Goal: Task Accomplishment & Management: Manage account settings

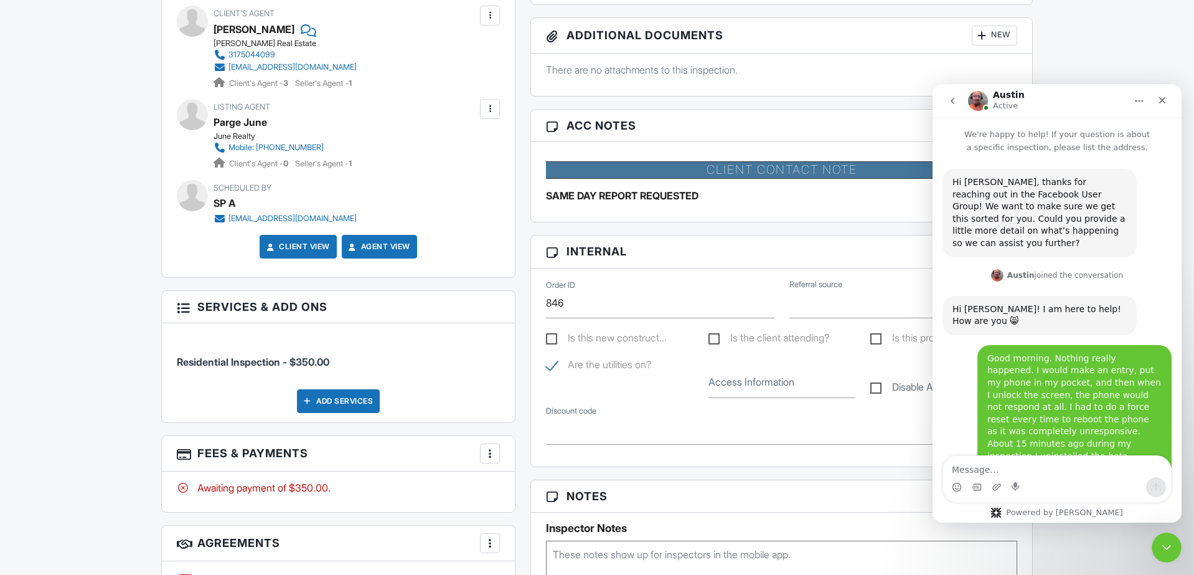
scroll to position [1795, 0]
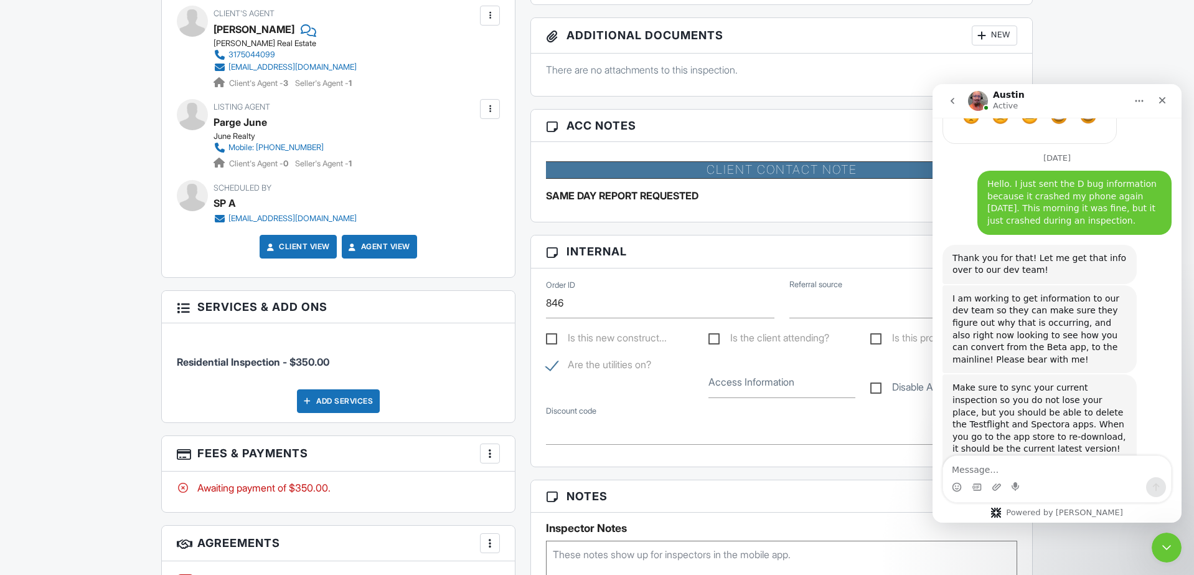
click at [749, 385] on label "Access Information" at bounding box center [751, 382] width 86 height 14
click at [749, 385] on input "Access Information" at bounding box center [781, 382] width 147 height 31
type input "Master Lock Code: 02331"
click at [691, 354] on div "Is this new construct... Is the client attending? Is this property occu..." at bounding box center [781, 344] width 486 height 27
click at [529, 156] on div "Reports Locked Attach New Residential Report Residential Shane Martin Edit View…" at bounding box center [781, 514] width 517 height 1378
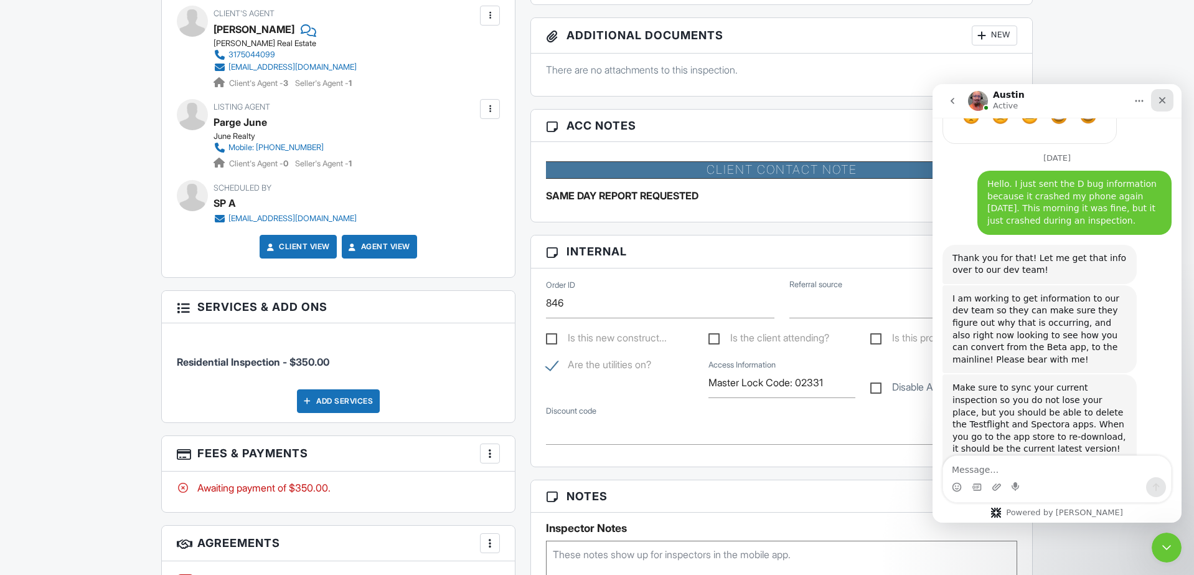
click at [1160, 101] on icon "Close" at bounding box center [1162, 100] width 7 height 7
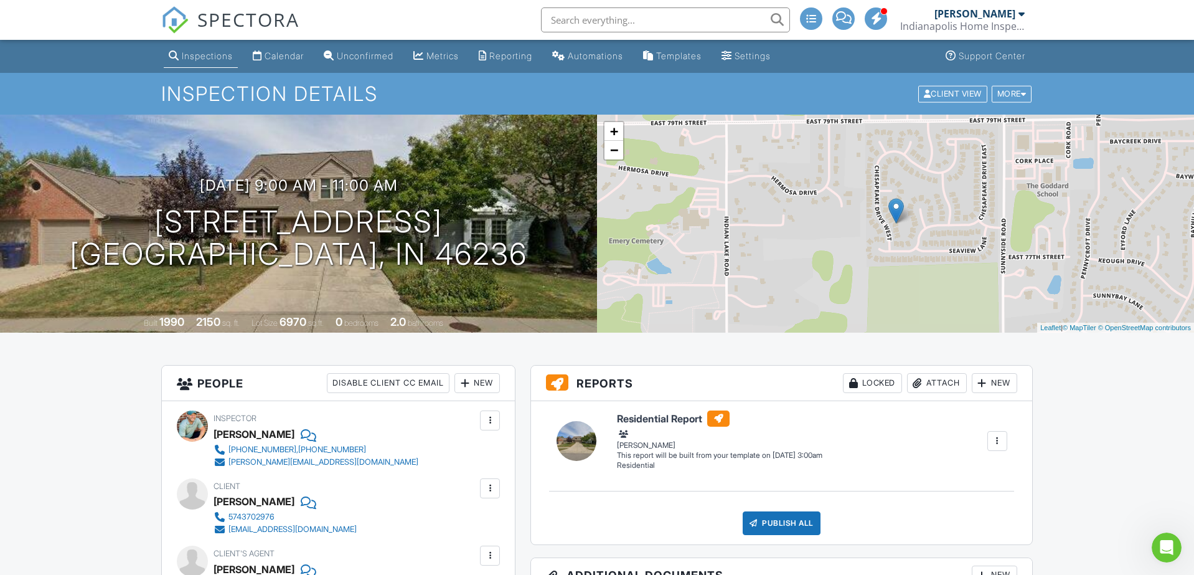
scroll to position [0, 0]
click at [618, 24] on input "text" at bounding box center [665, 19] width 249 height 25
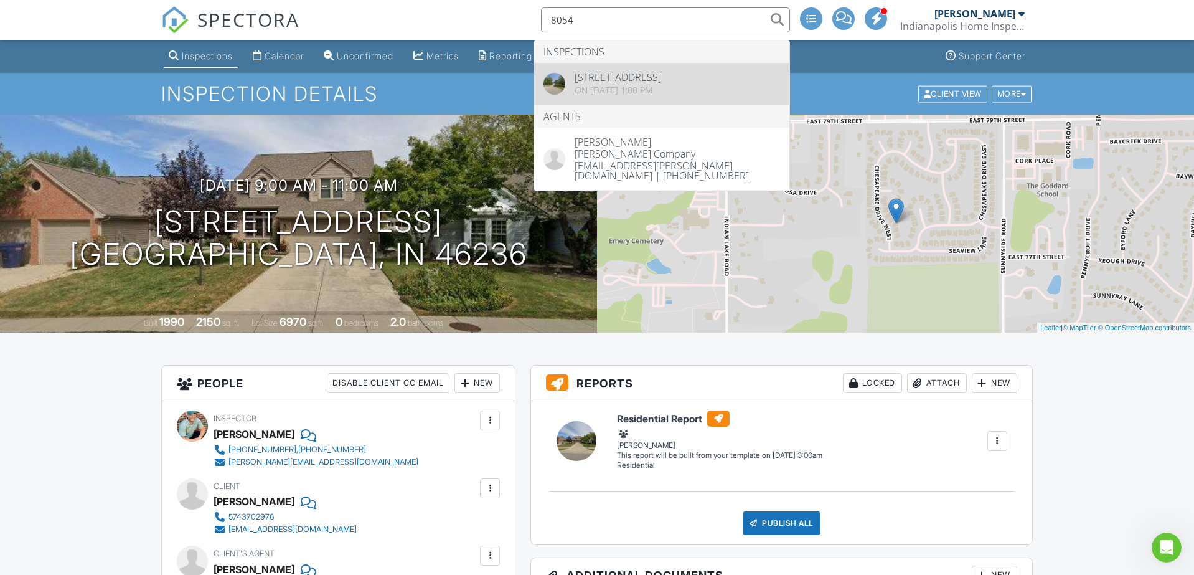
type input "8054"
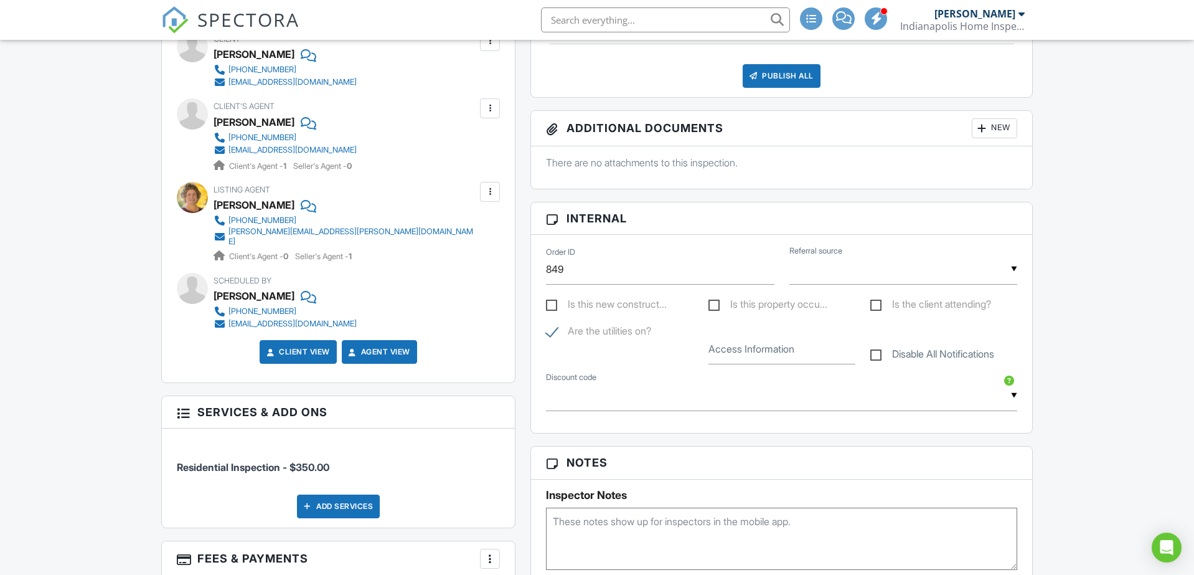
scroll to position [452, 0]
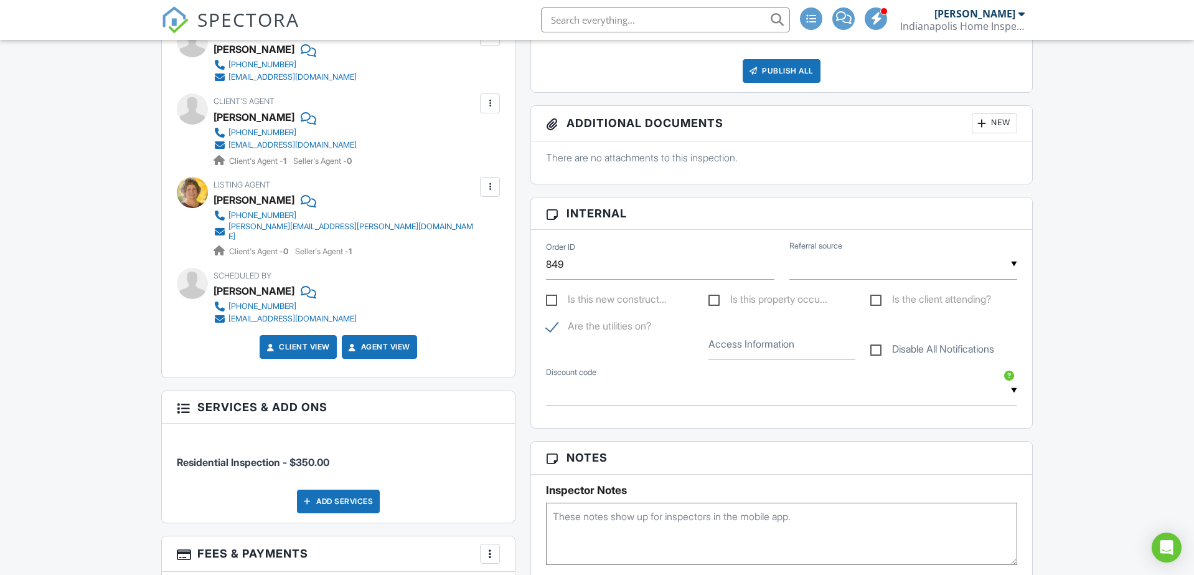
click at [736, 347] on label "Access Information" at bounding box center [751, 344] width 86 height 14
click at [736, 347] on input "Access Information" at bounding box center [781, 344] width 147 height 31
paste input "Combination Lock Box Code: O-P-S"
type input "Combination Lock Box Code: O-P-S"
click at [515, 169] on div "People Disable Client CC Email New Inspector Client Client's Agent Listing Agen…" at bounding box center [338, 145] width 354 height 465
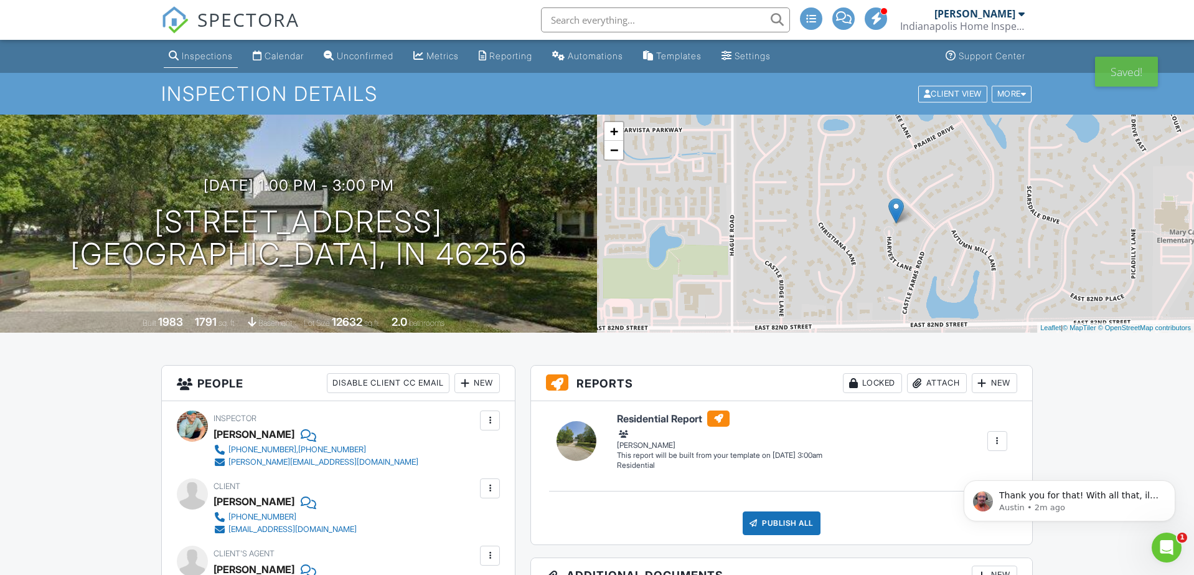
scroll to position [0, 0]
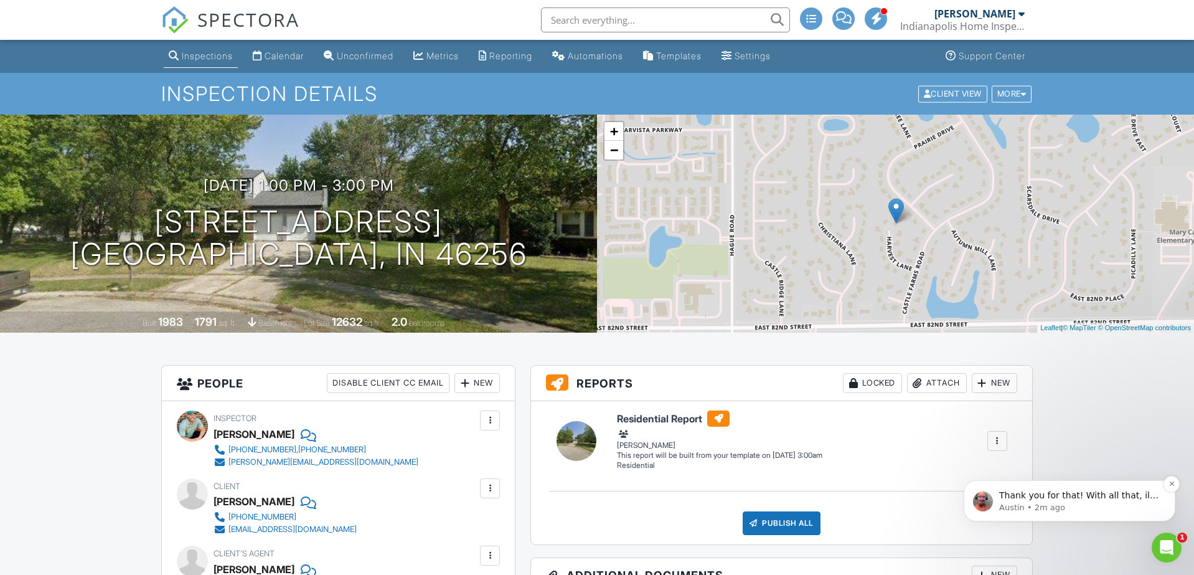
click at [1043, 498] on p "Thank you for that! With all that, ill be getting this info to our devs! I'm so…" at bounding box center [1079, 495] width 161 height 12
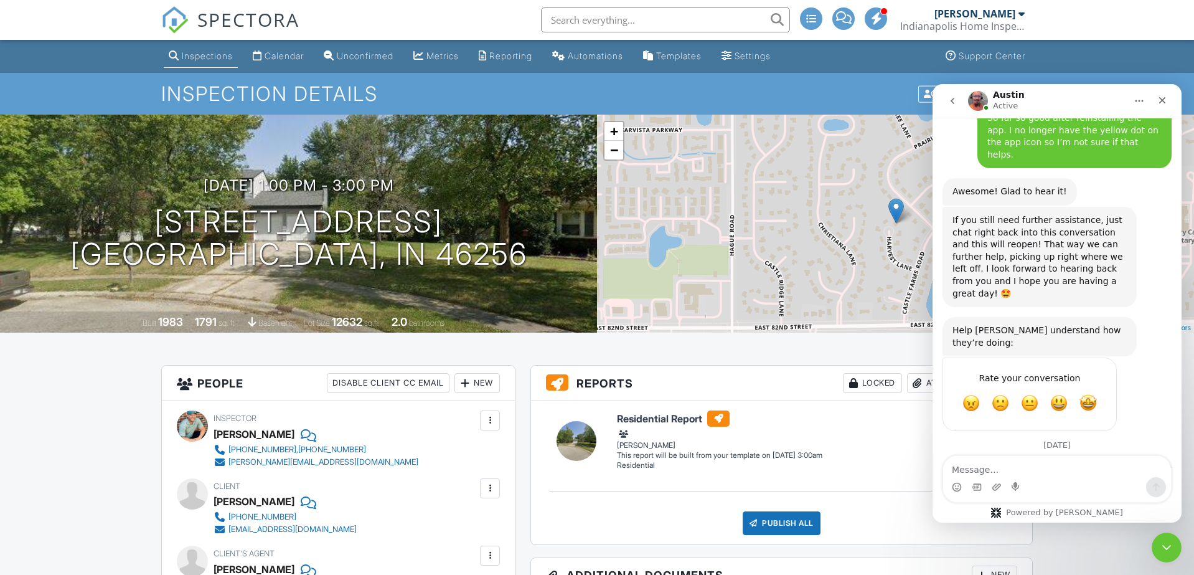
scroll to position [1876, 0]
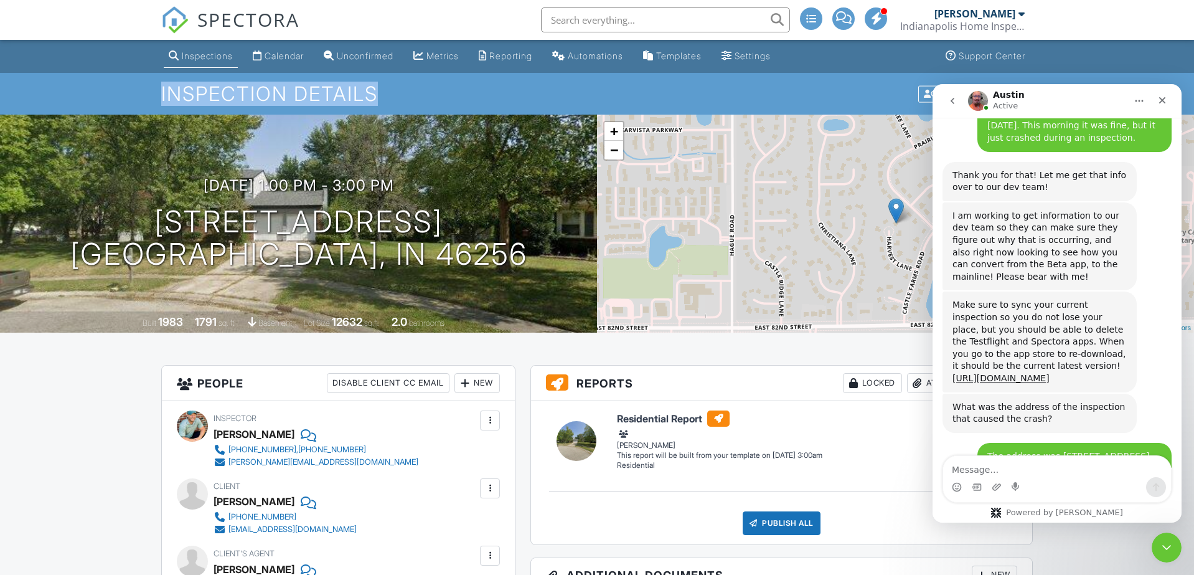
drag, startPoint x: 161, startPoint y: 93, endPoint x: 394, endPoint y: 97, distance: 232.8
click at [394, 97] on h1 "Inspection Details" at bounding box center [596, 94] width 871 height 22
click at [1070, 520] on div "Thank you for that! With all that, ill be getting this info to our devs! I'm so…" at bounding box center [1039, 544] width 174 height 49
drag, startPoint x: 954, startPoint y: 162, endPoint x: 1124, endPoint y: 247, distance: 190.4
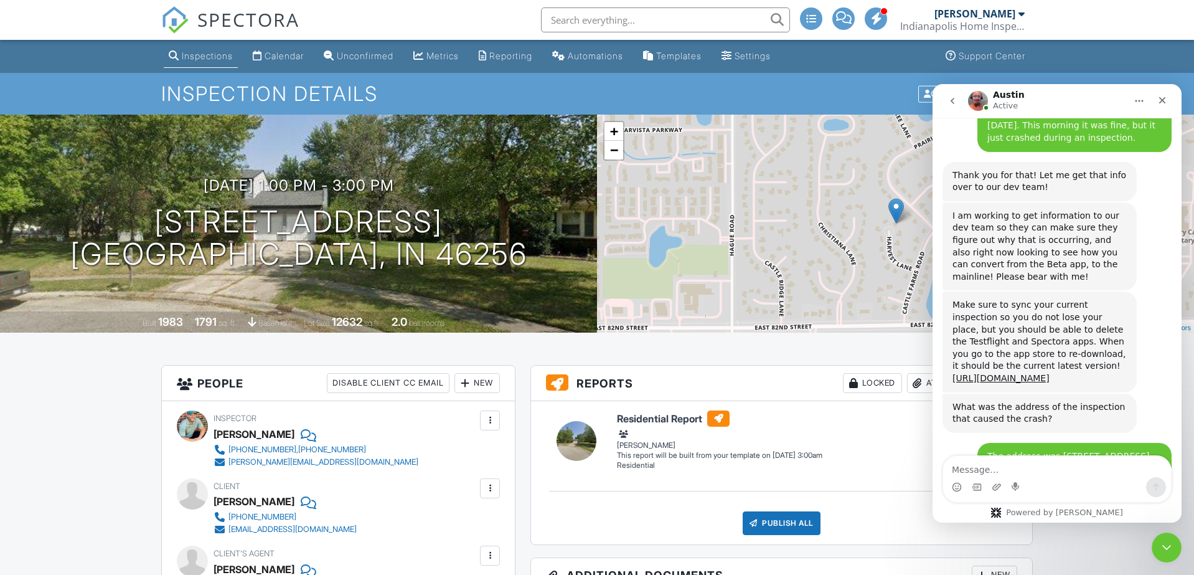
click at [1124, 299] on div "Make sure to sync your current inspection so you do not lose your place, but yo…" at bounding box center [1039, 341] width 174 height 85
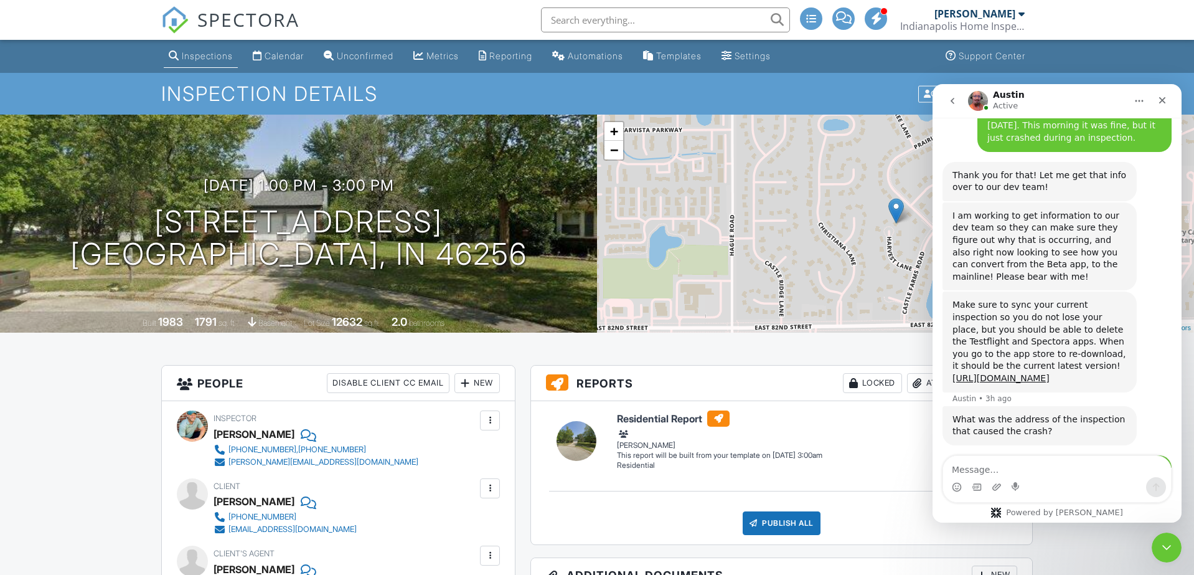
click at [1079, 299] on div "Make sure to sync your current inspection so you do not lose your place, but yo…" at bounding box center [1039, 341] width 174 height 85
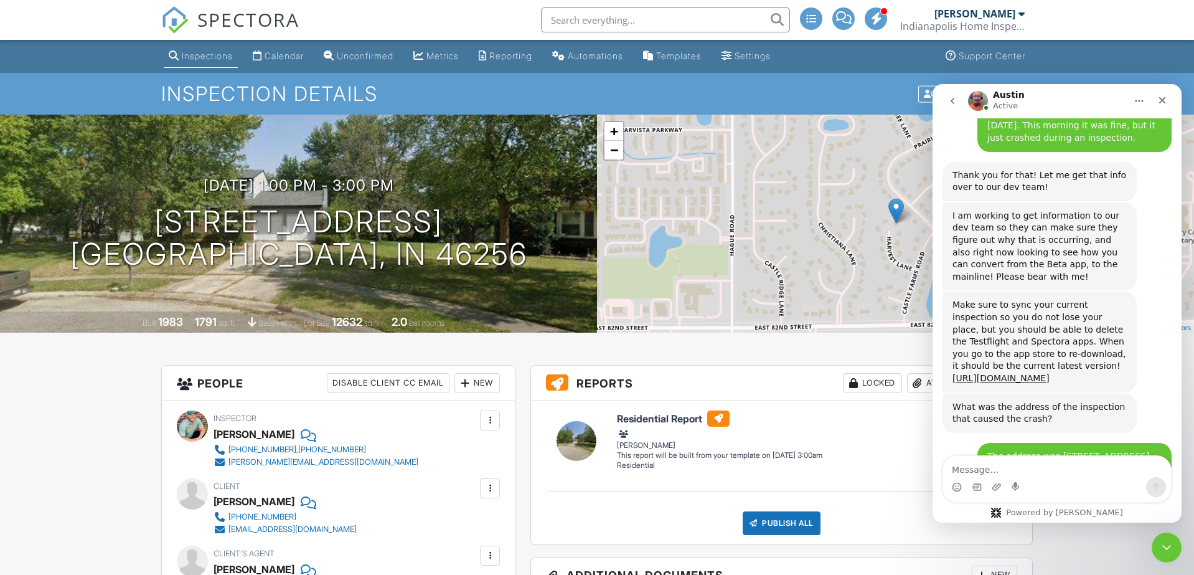
click at [218, 385] on h3 "People Disable Client CC Email New Inspector Client Client's Agent Listing Agen…" at bounding box center [338, 382] width 353 height 35
click at [225, 385] on h3 "People Disable Client CC Email New Inspector Client Client's Agent Listing Agen…" at bounding box center [338, 382] width 353 height 35
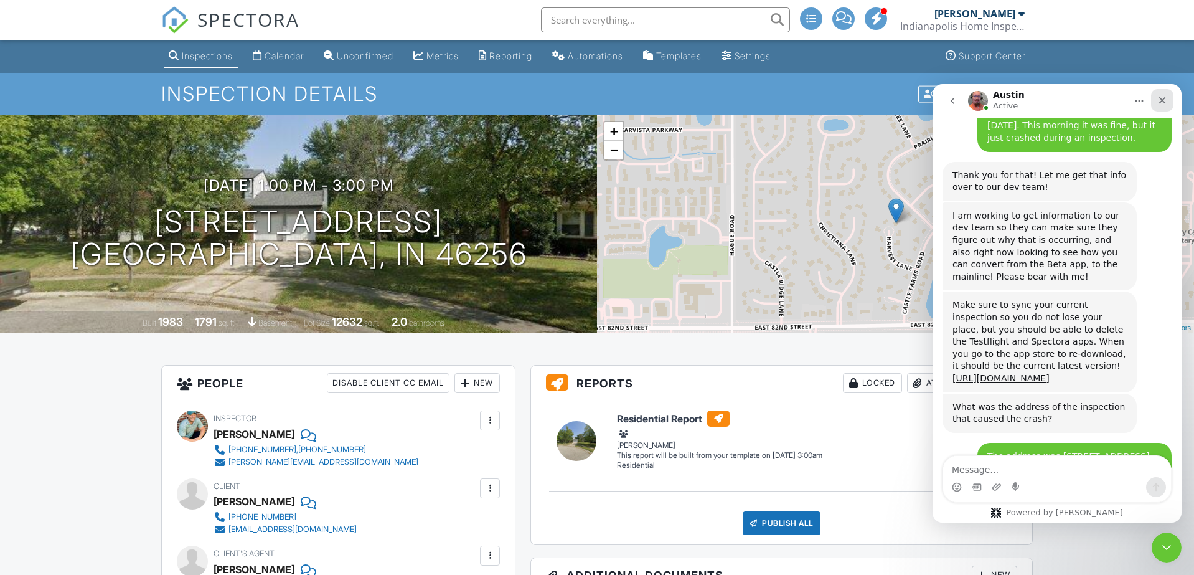
click at [1165, 101] on icon "Close" at bounding box center [1162, 100] width 10 height 10
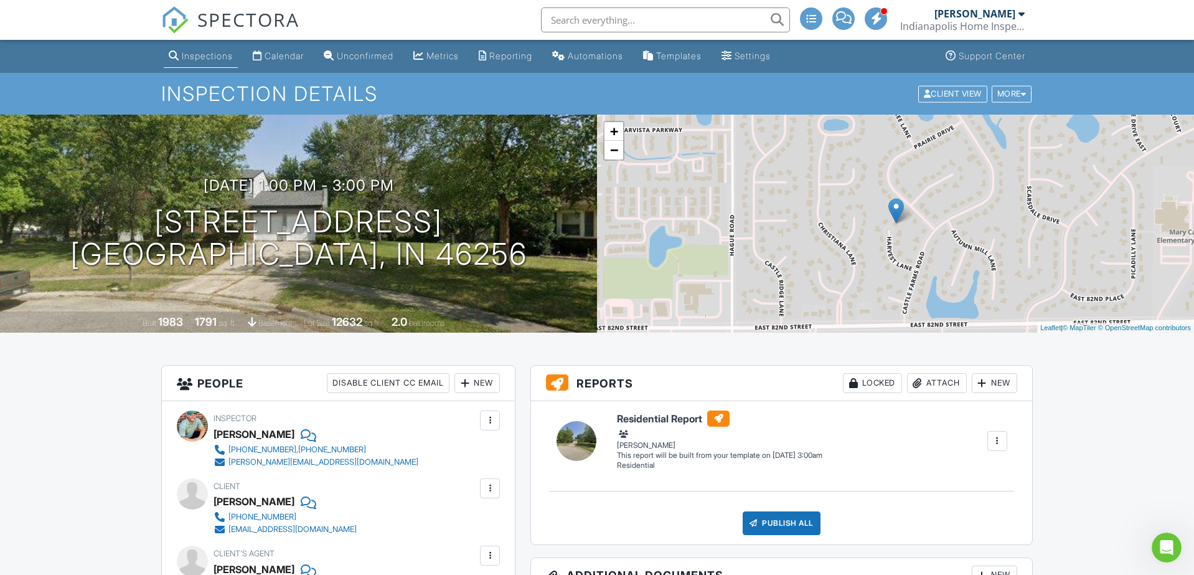
scroll to position [0, 0]
click at [205, 387] on h3 "People Disable Client CC Email New Inspector Client Client's Agent Listing Agen…" at bounding box center [338, 382] width 353 height 35
drag, startPoint x: 199, startPoint y: 382, endPoint x: 246, endPoint y: 382, distance: 46.7
click at [246, 382] on h3 "People Disable Client CC Email New Inspector Client Client's Agent Listing Agen…" at bounding box center [338, 382] width 353 height 35
click at [243, 382] on h3 "People Disable Client CC Email New Inspector Client Client's Agent Listing Agen…" at bounding box center [338, 382] width 353 height 35
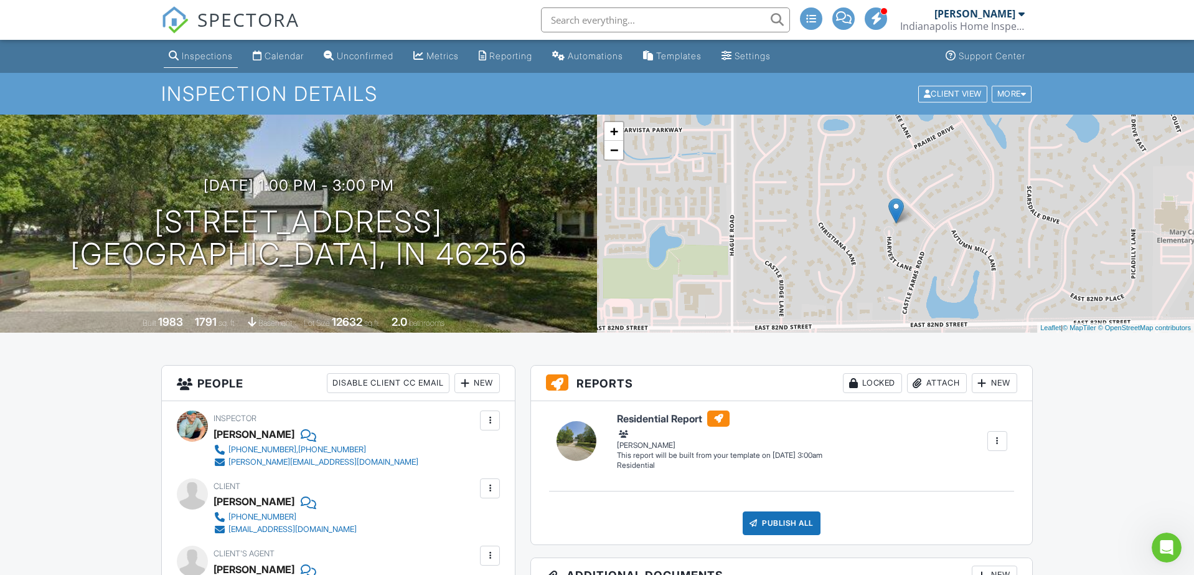
click at [214, 379] on h3 "People Disable Client CC Email New Inspector Client Client's Agent Listing Agen…" at bounding box center [338, 382] width 353 height 35
click at [229, 380] on h3 "People Disable Client CC Email New Inspector Client Client's Agent Listing Agen…" at bounding box center [338, 382] width 353 height 35
drag, startPoint x: 617, startPoint y: 385, endPoint x: 610, endPoint y: 384, distance: 6.9
click at [616, 385] on h3 "Reports Locked Attach New" at bounding box center [781, 382] width 501 height 35
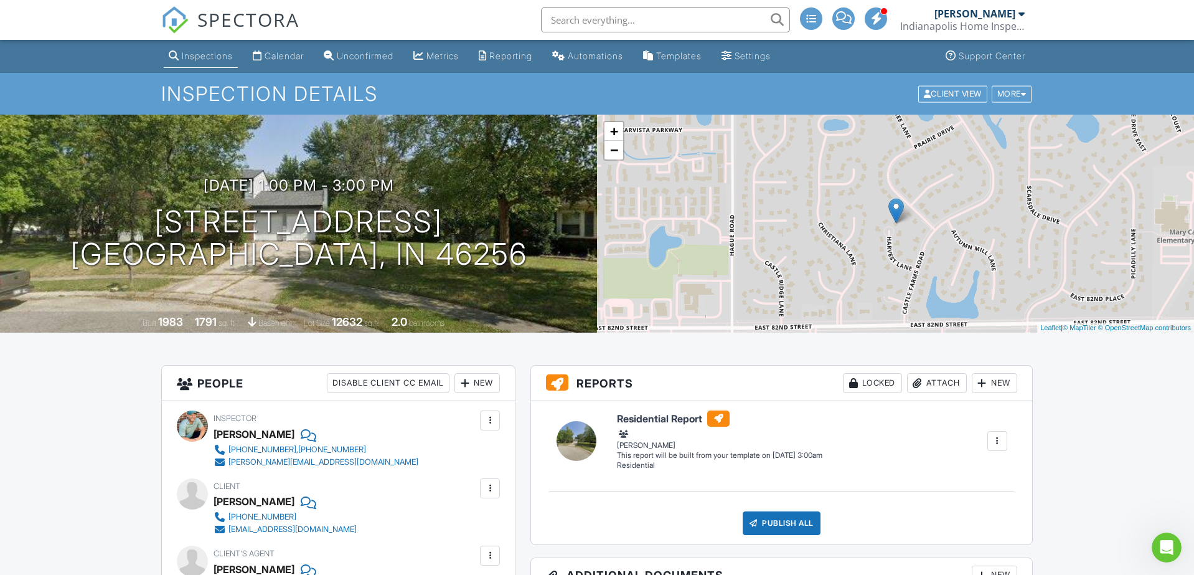
click at [603, 383] on h3 "Reports Locked Attach New" at bounding box center [781, 382] width 501 height 35
click at [608, 383] on h3 "Reports Locked Attach New" at bounding box center [781, 382] width 501 height 35
drag, startPoint x: 578, startPoint y: 383, endPoint x: 632, endPoint y: 382, distance: 53.5
click at [632, 382] on h3 "Reports Locked Attach New" at bounding box center [781, 382] width 501 height 35
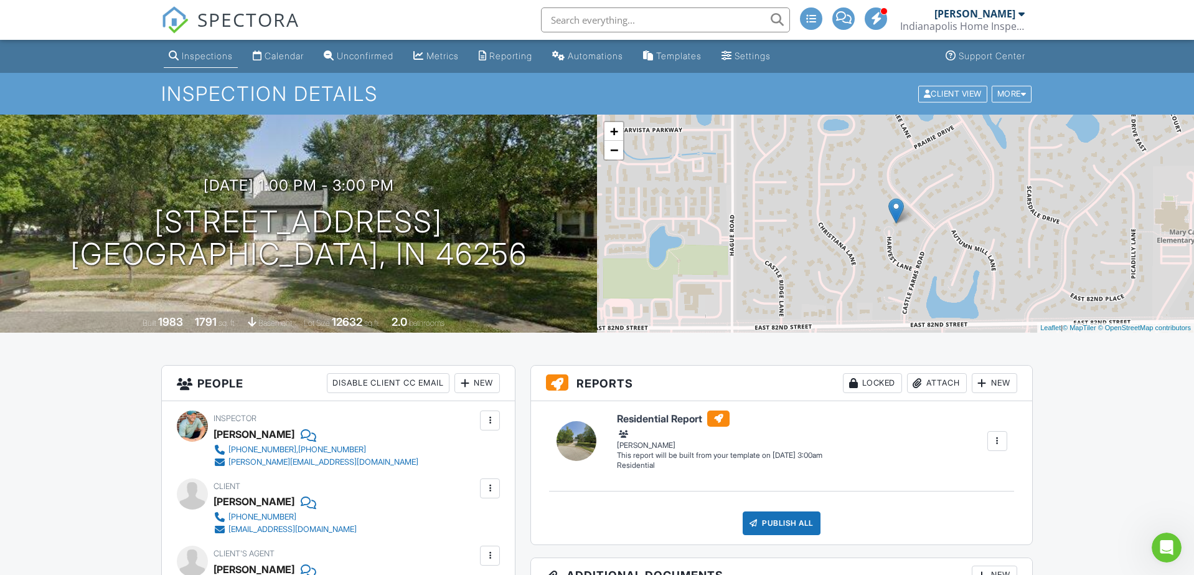
click at [632, 382] on h3 "Reports Locked Attach New" at bounding box center [781, 382] width 501 height 35
drag, startPoint x: 196, startPoint y: 383, endPoint x: 227, endPoint y: 384, distance: 30.5
click at [249, 380] on h3 "People Disable Client CC Email New Inspector Client Client's Agent Listing Agen…" at bounding box center [338, 382] width 353 height 35
click at [227, 384] on h3 "People Disable Client CC Email New Inspector Client Client's Agent Listing Agen…" at bounding box center [338, 382] width 353 height 35
click at [591, 383] on h3 "Reports Locked Attach New" at bounding box center [781, 382] width 501 height 35
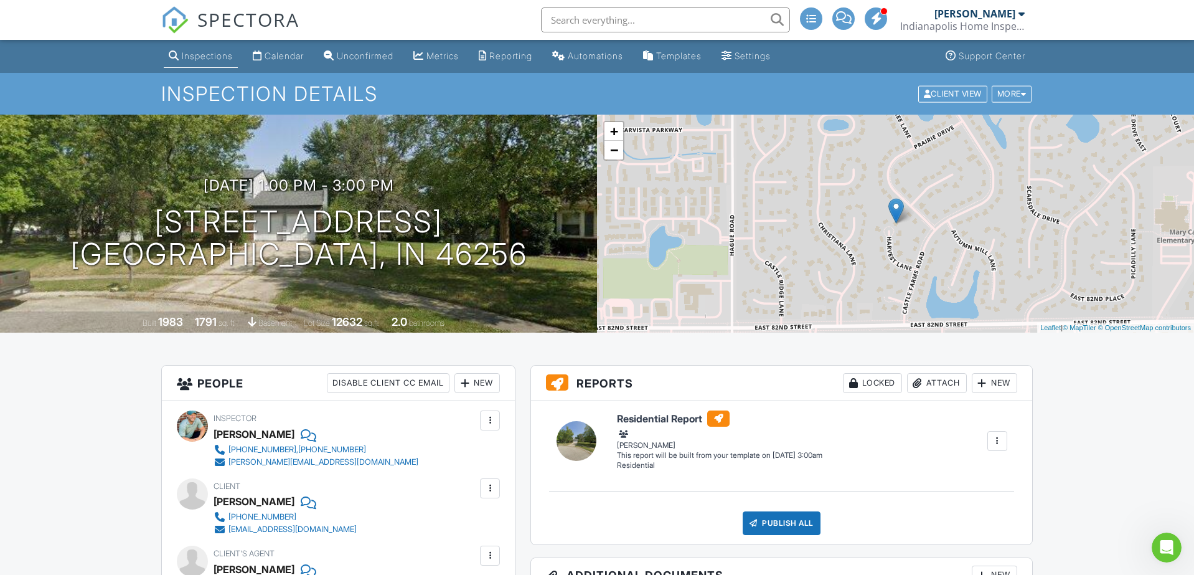
drag, startPoint x: 578, startPoint y: 383, endPoint x: 651, endPoint y: 384, distance: 72.2
click at [651, 384] on h3 "Reports Locked Attach New" at bounding box center [781, 382] width 501 height 35
click at [620, 384] on h3 "Reports Locked Attach New" at bounding box center [781, 382] width 501 height 35
click at [595, 383] on h3 "Reports Locked Attach New" at bounding box center [781, 382] width 501 height 35
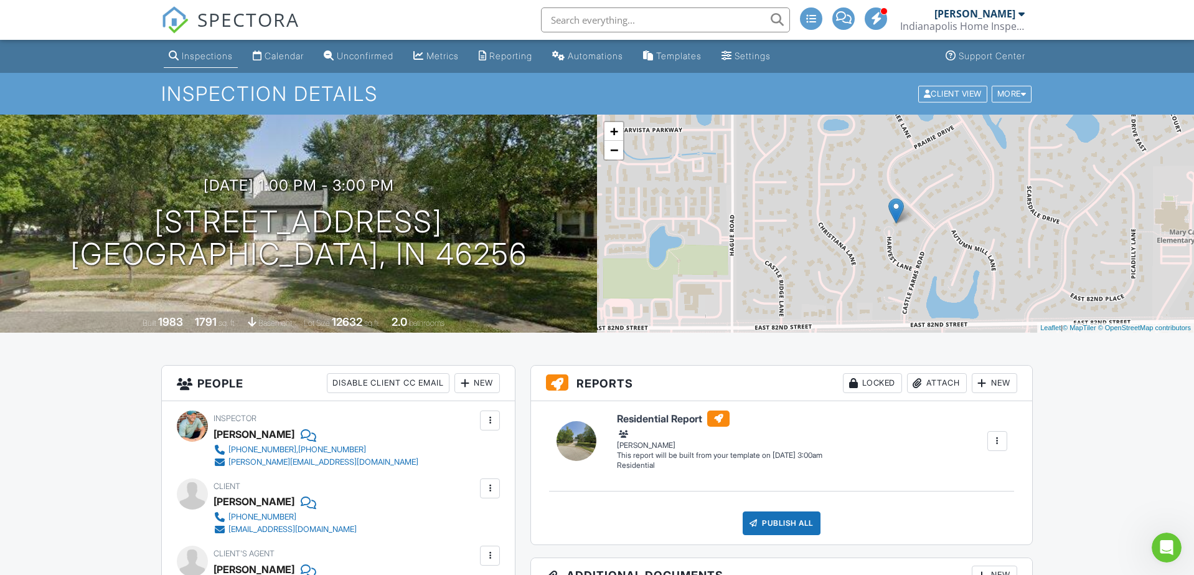
drag, startPoint x: 579, startPoint y: 384, endPoint x: 639, endPoint y: 383, distance: 60.4
click at [639, 383] on h3 "Reports Locked Attach New" at bounding box center [781, 382] width 501 height 35
click at [618, 384] on h3 "Reports Locked Attach New" at bounding box center [781, 382] width 501 height 35
drag, startPoint x: 578, startPoint y: 382, endPoint x: 651, endPoint y: 382, distance: 73.5
click at [651, 382] on h3 "Reports Locked Attach New" at bounding box center [781, 382] width 501 height 35
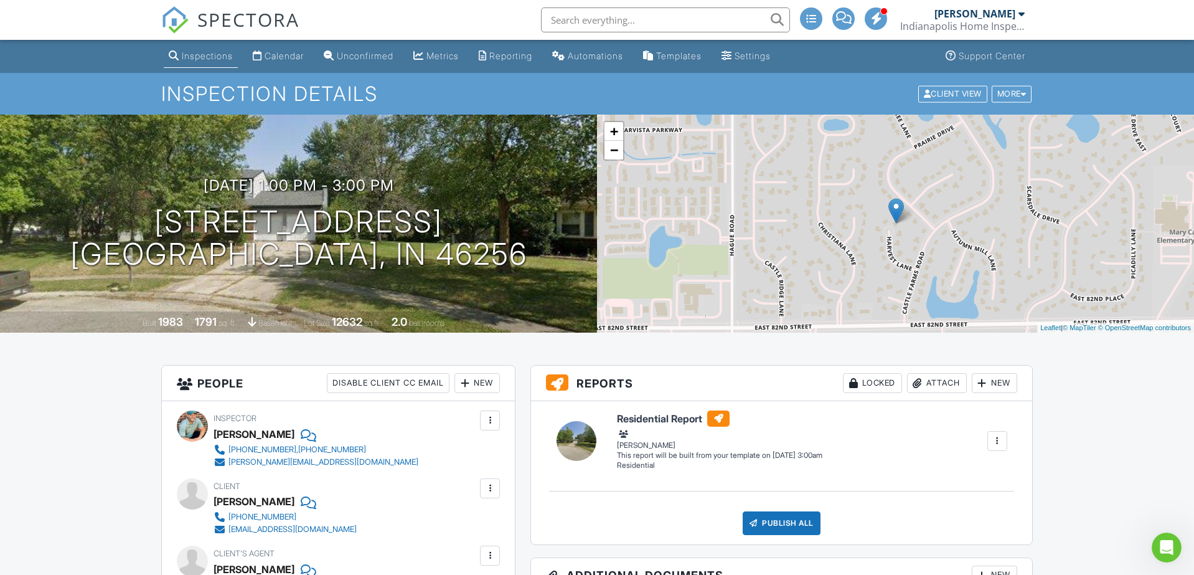
click at [651, 382] on h3 "Reports Locked Attach New" at bounding box center [781, 382] width 501 height 35
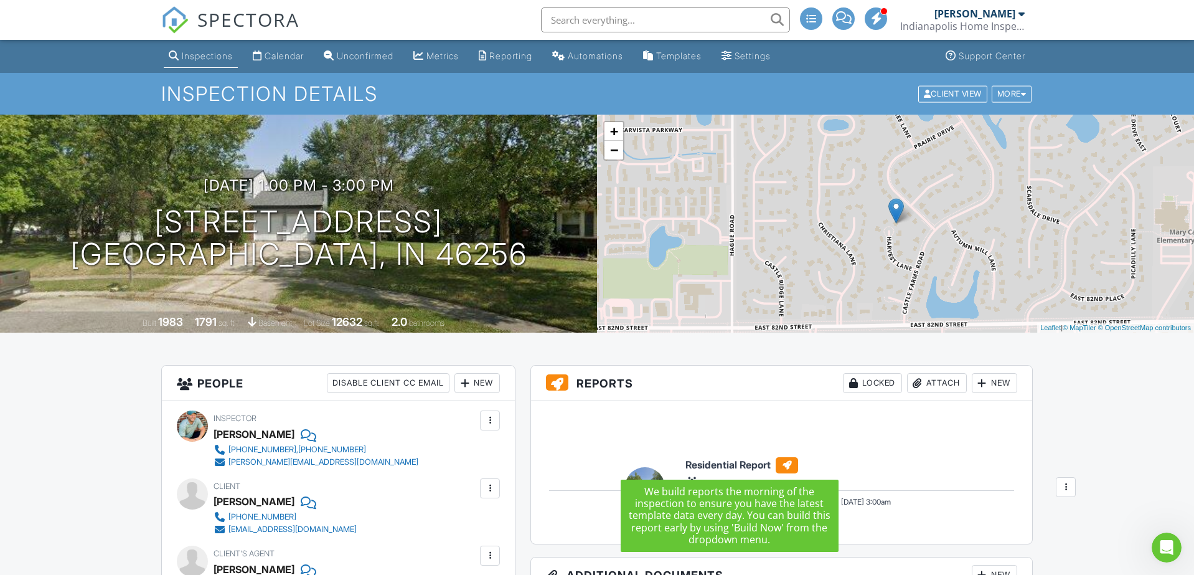
drag, startPoint x: 619, startPoint y: 417, endPoint x: 691, endPoint y: 463, distance: 85.7
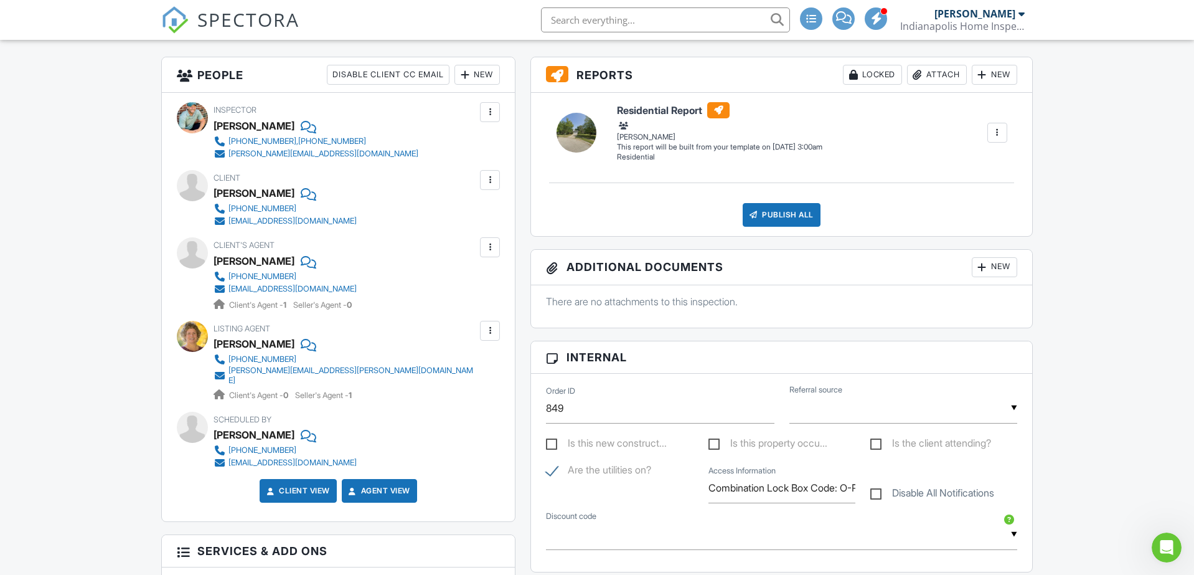
scroll to position [310, 0]
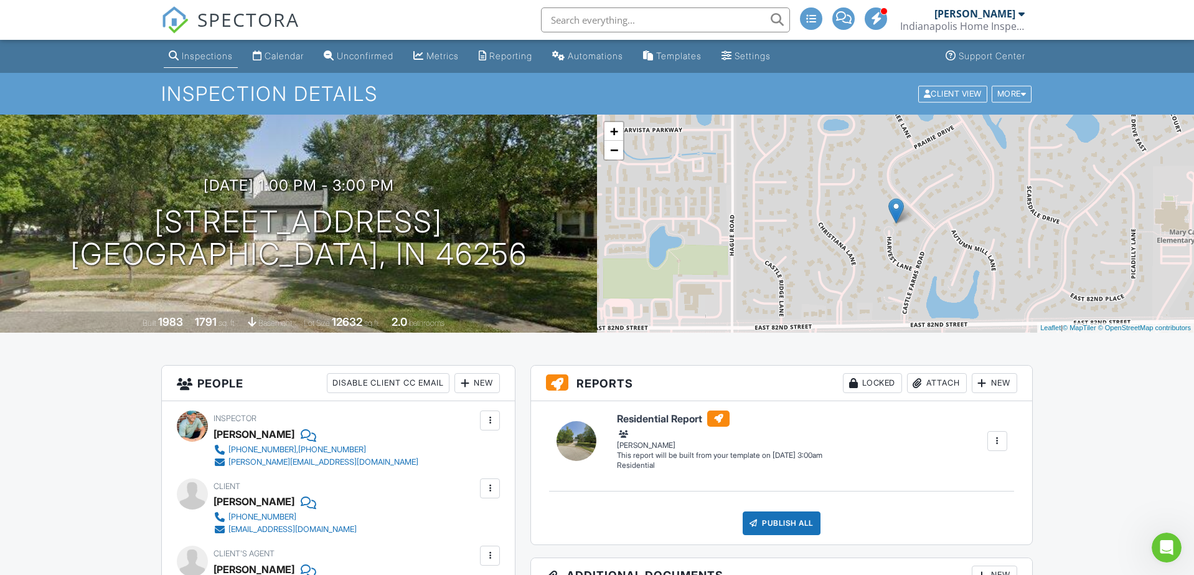
scroll to position [0, 0]
click at [286, 58] on div "Calendar" at bounding box center [284, 55] width 39 height 11
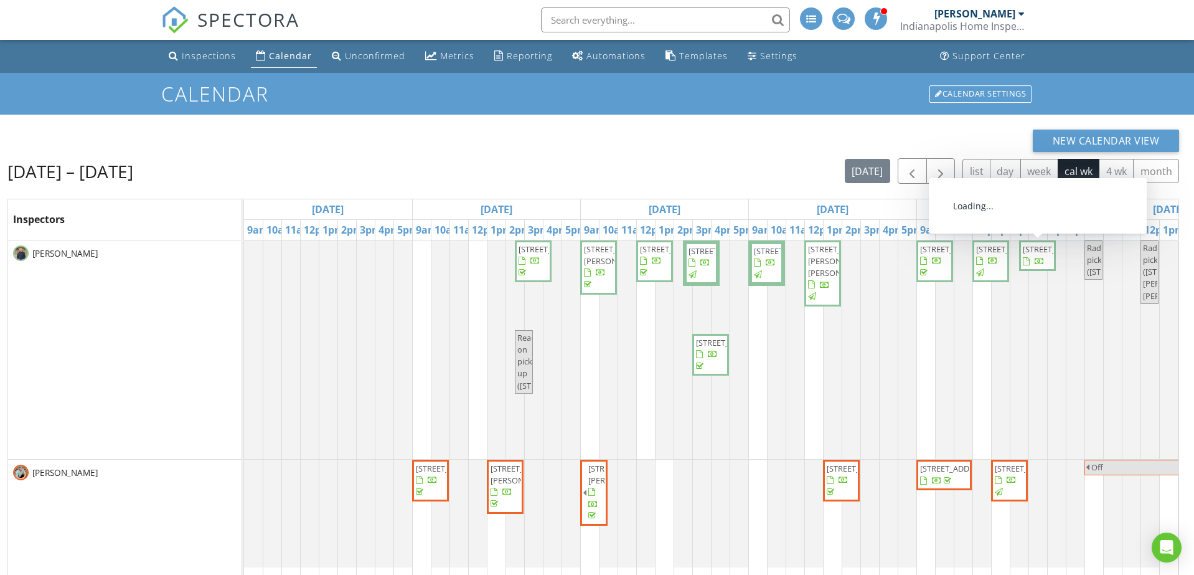
click at [1035, 255] on span "3236 Graceland Ave, Indianapolis 46208" at bounding box center [1058, 248] width 70 height 11
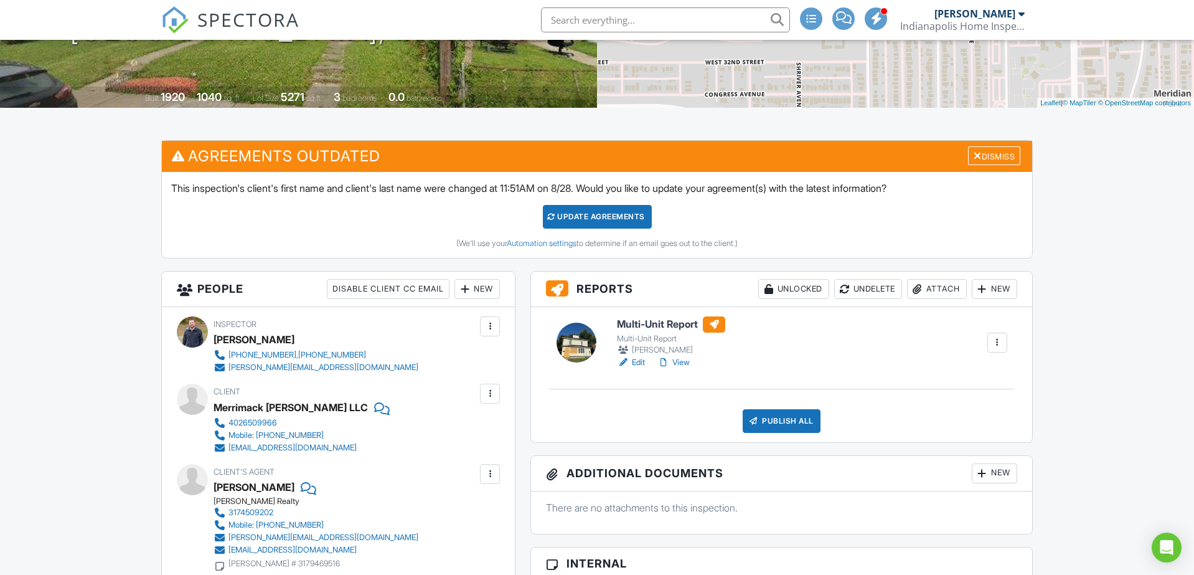
scroll to position [225, 0]
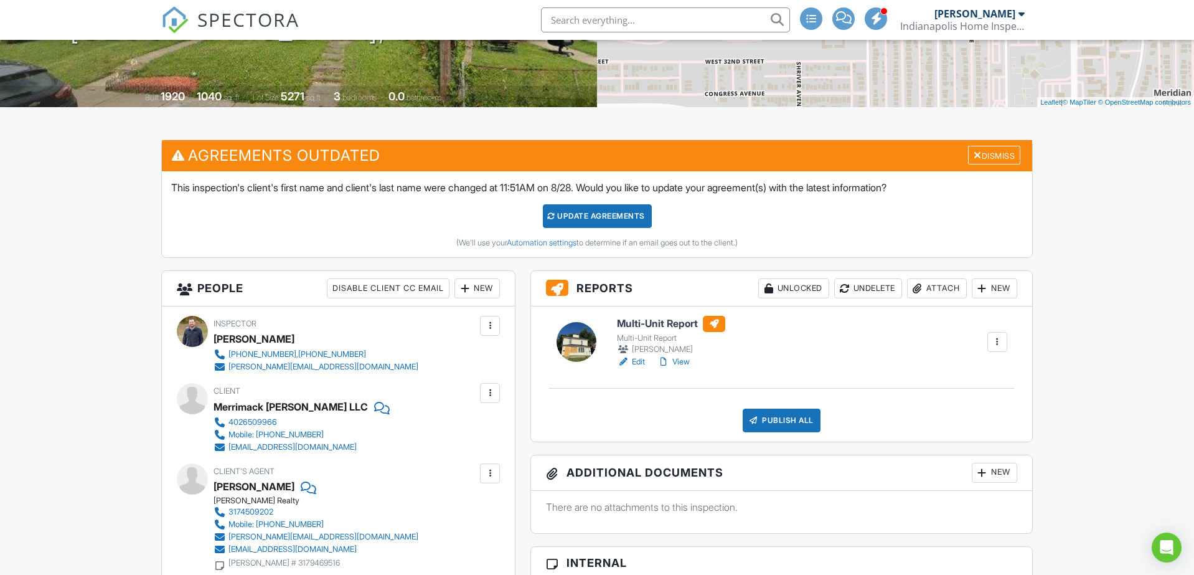
click at [673, 325] on h6 "Multi-Unit Report" at bounding box center [671, 324] width 108 height 16
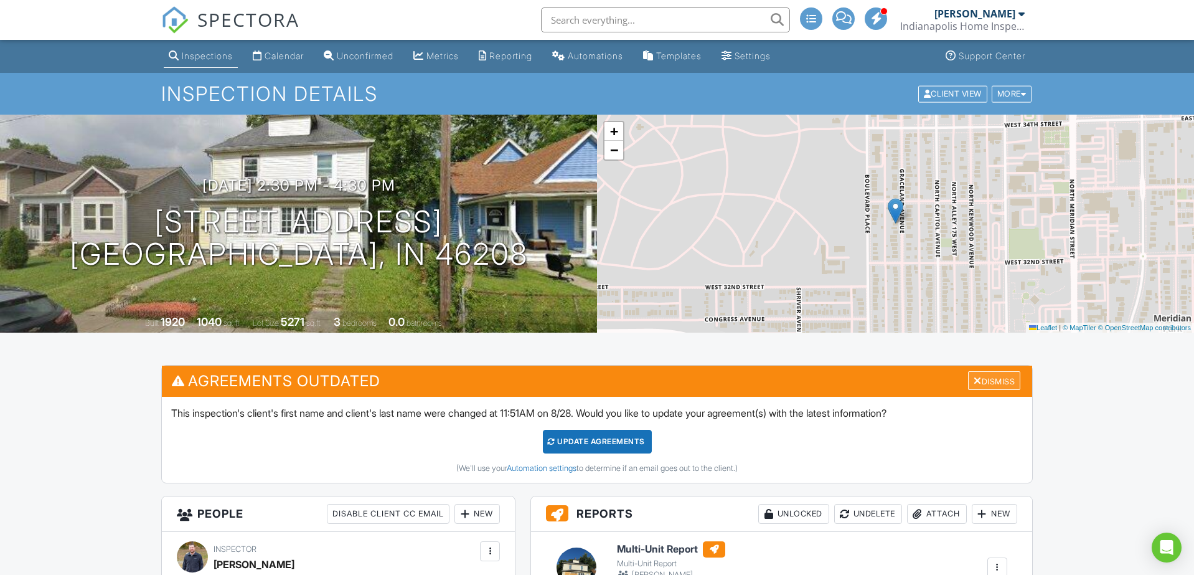
click at [987, 383] on div "Dismiss" at bounding box center [994, 380] width 52 height 19
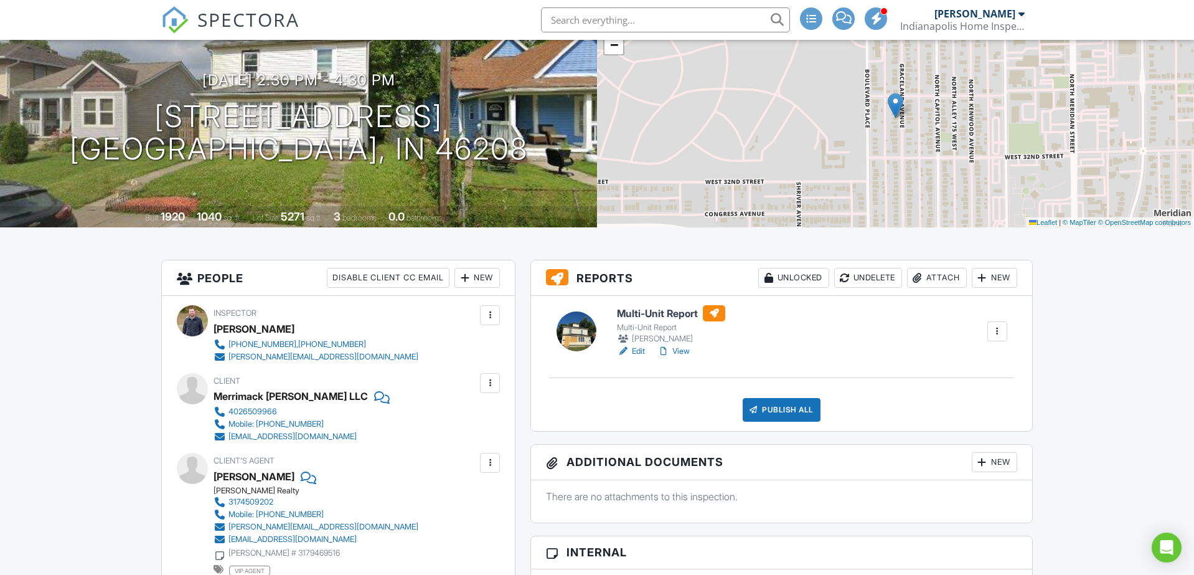
scroll to position [112, 0]
